Goal: Find specific page/section: Find specific page/section

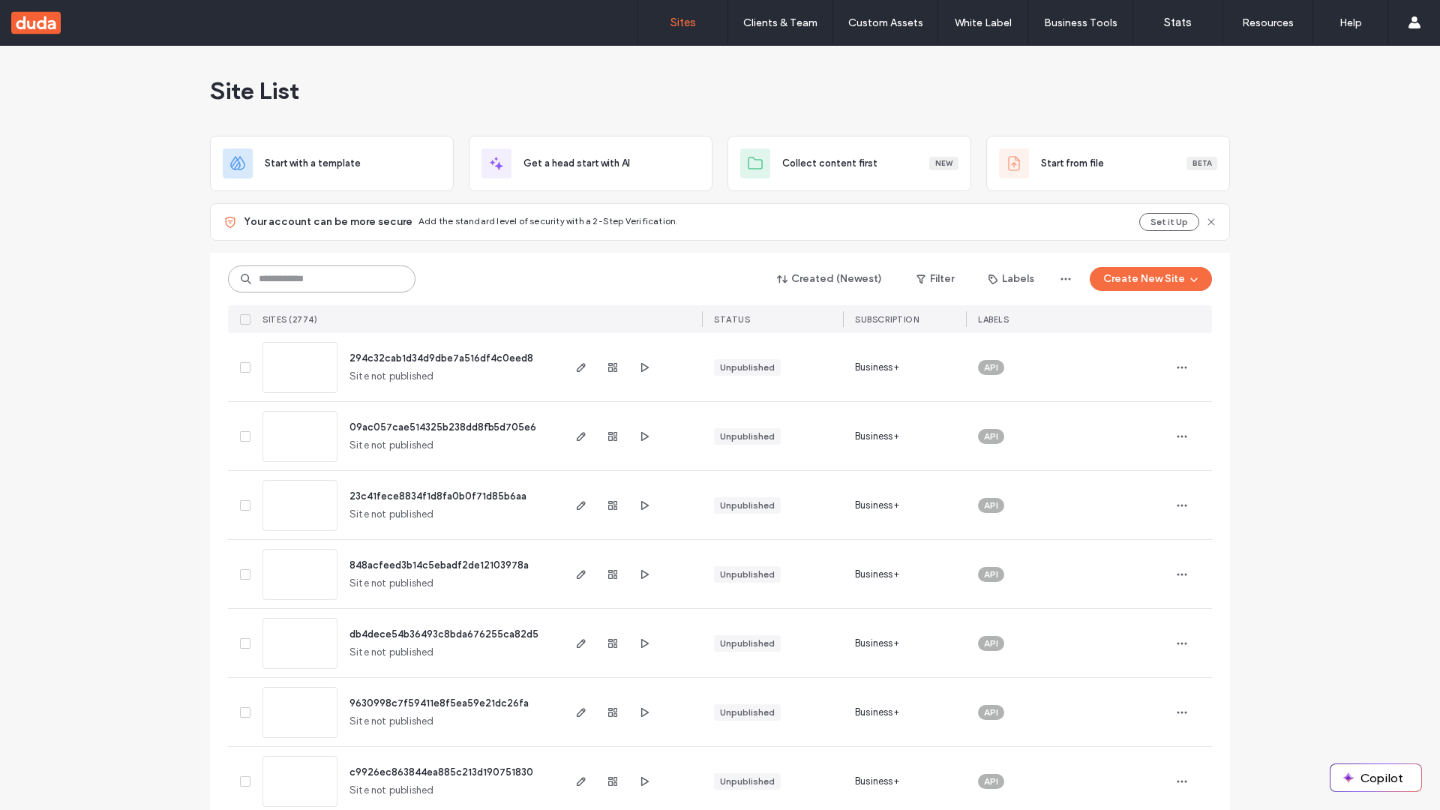
click at [322, 279] on input at bounding box center [321, 278] width 187 height 27
type input "**********"
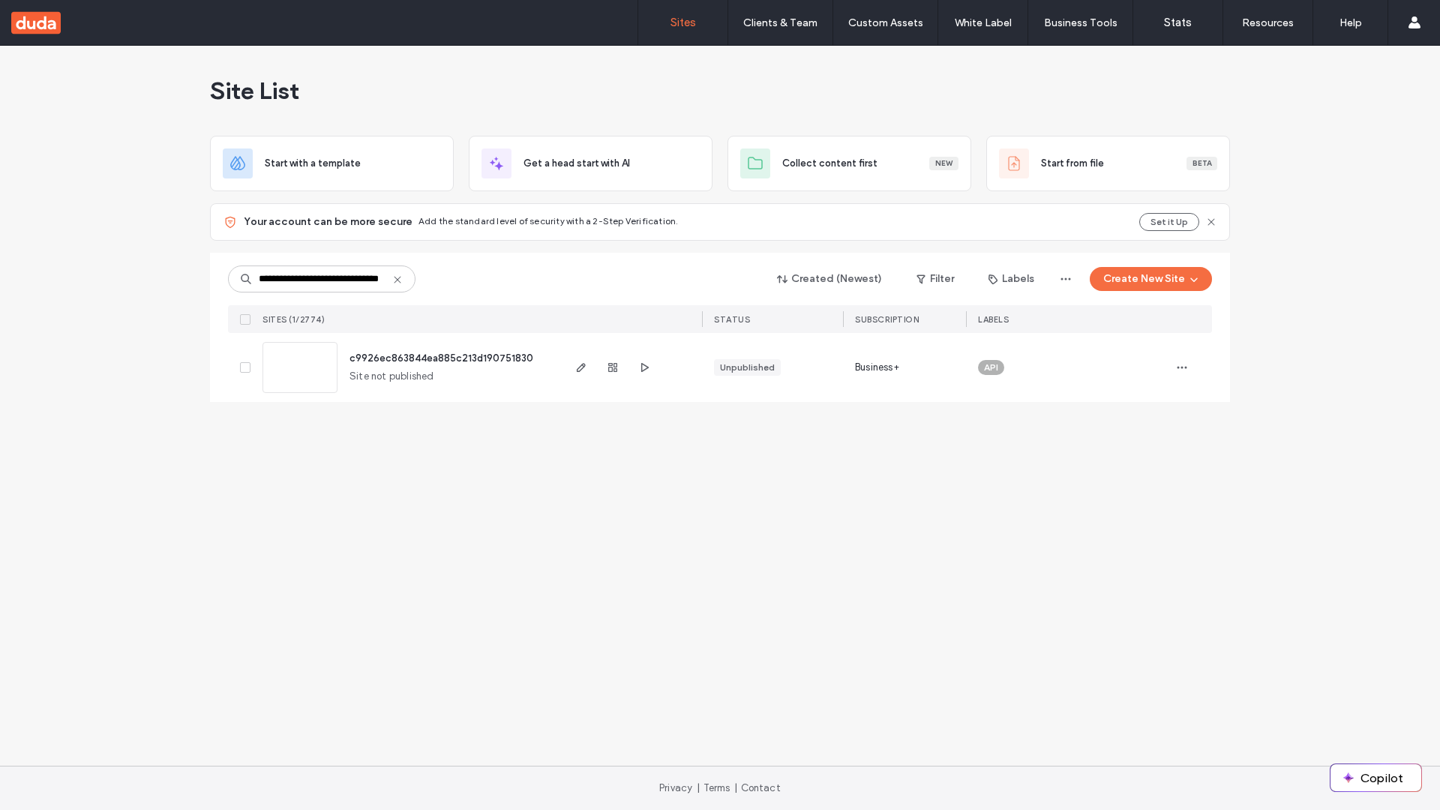
click at [442, 358] on span "c9926ec863844ea885c213d190751830" at bounding box center [441, 357] width 184 height 11
